Goal: Task Accomplishment & Management: Manage account settings

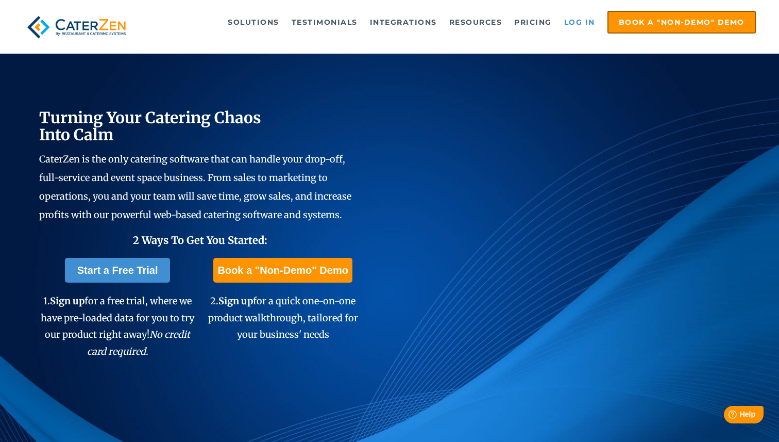
click at [579, 24] on link "Log in" at bounding box center [579, 22] width 41 height 21
click at [583, 27] on link "Log in" at bounding box center [579, 22] width 41 height 21
